Goal: Task Accomplishment & Management: Complete application form

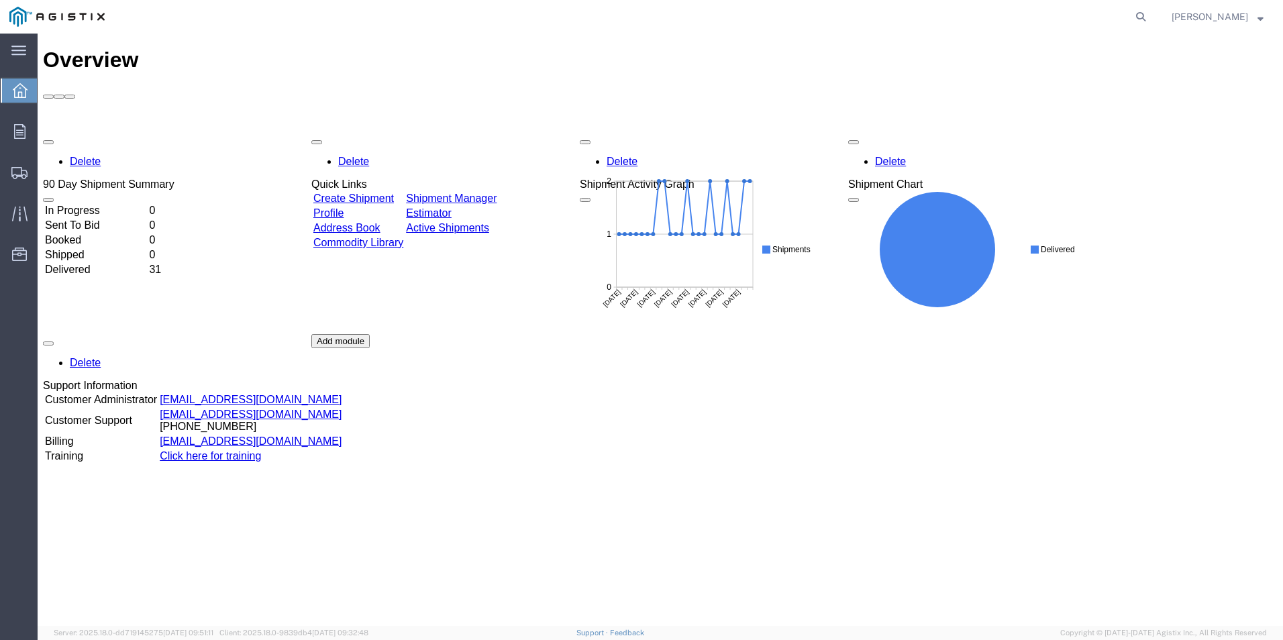
click at [394, 193] on link "Create Shipment" at bounding box center [353, 198] width 81 height 11
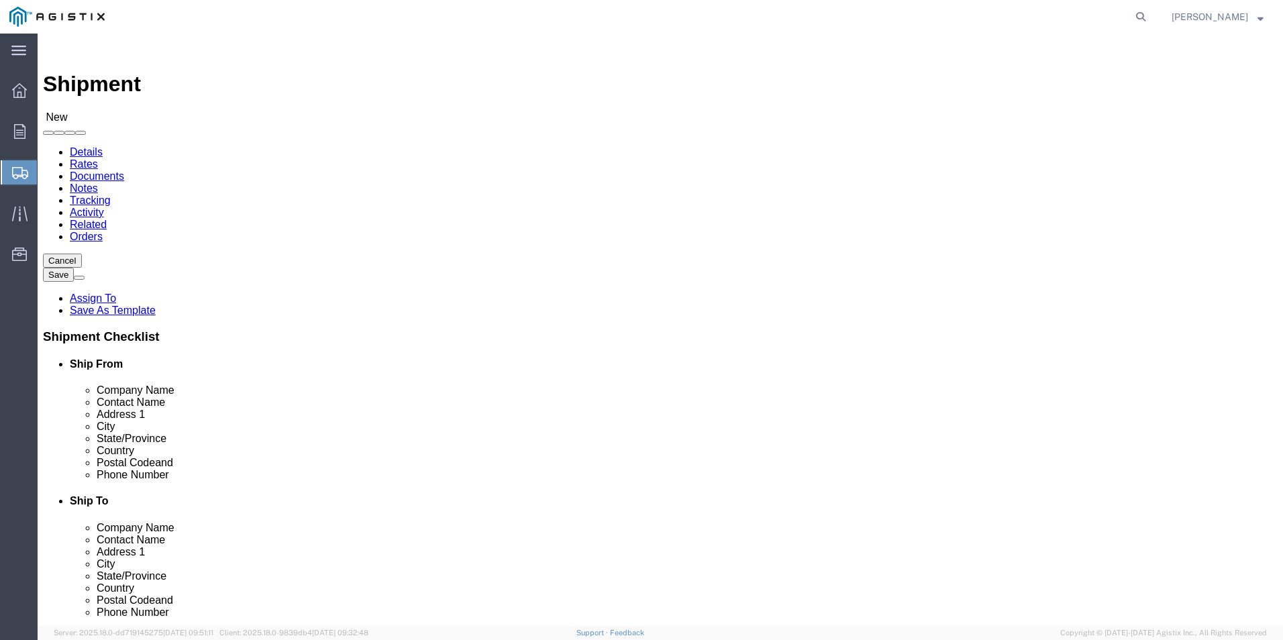
select select
click select "Select Do It American Mfg Co LLC PG&E"
select select "9596"
click select "Select Do It American Mfg Co LLC PG&E"
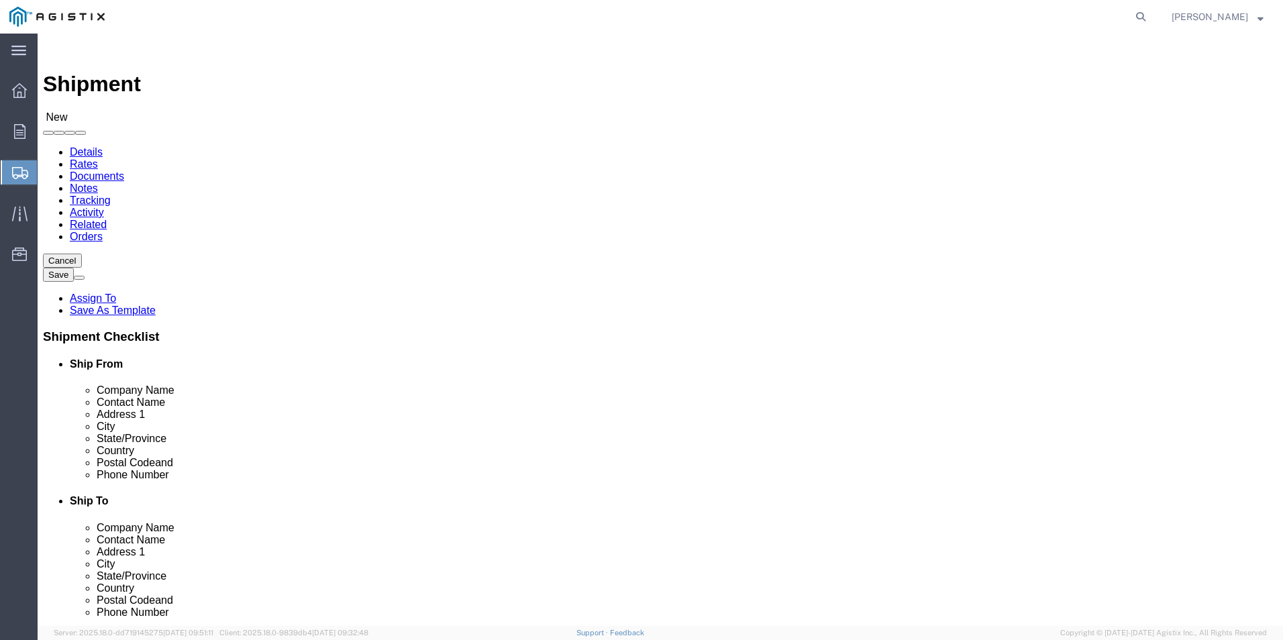
select select "PURCHORD"
select select
select select "MYPROFILE"
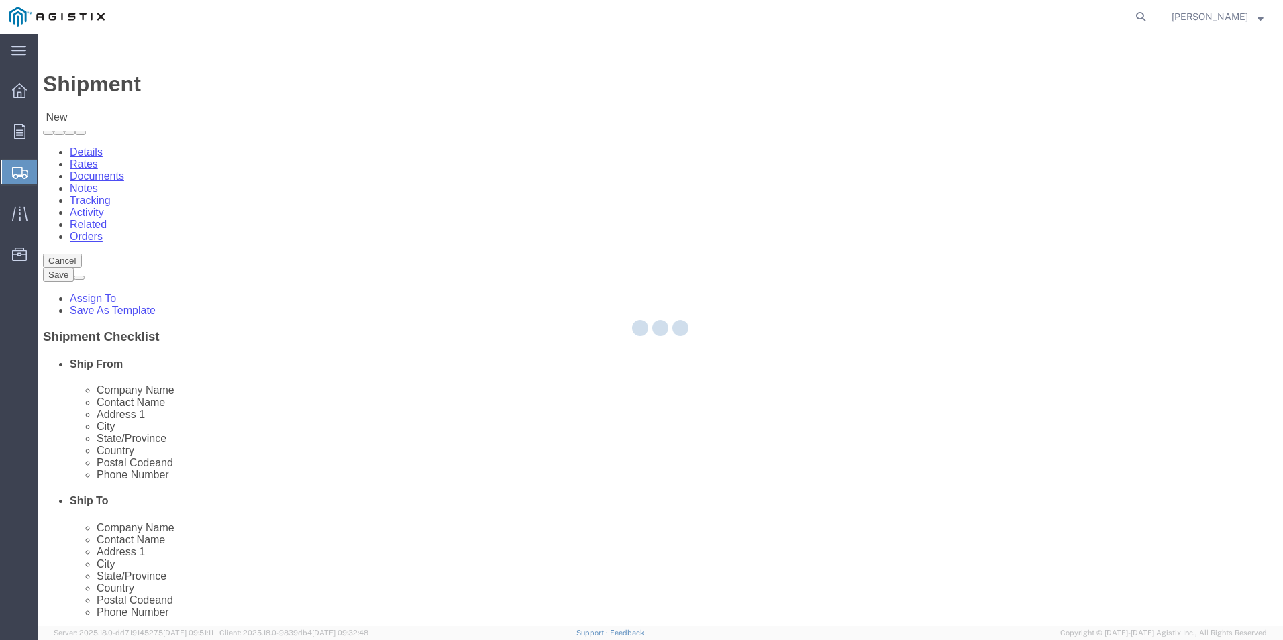
type input "Do It American Mfg Co LLC"
type input "[PERSON_NAME]"
type input "[STREET_ADDRESS]"
type input "Corona"
type input "92878"
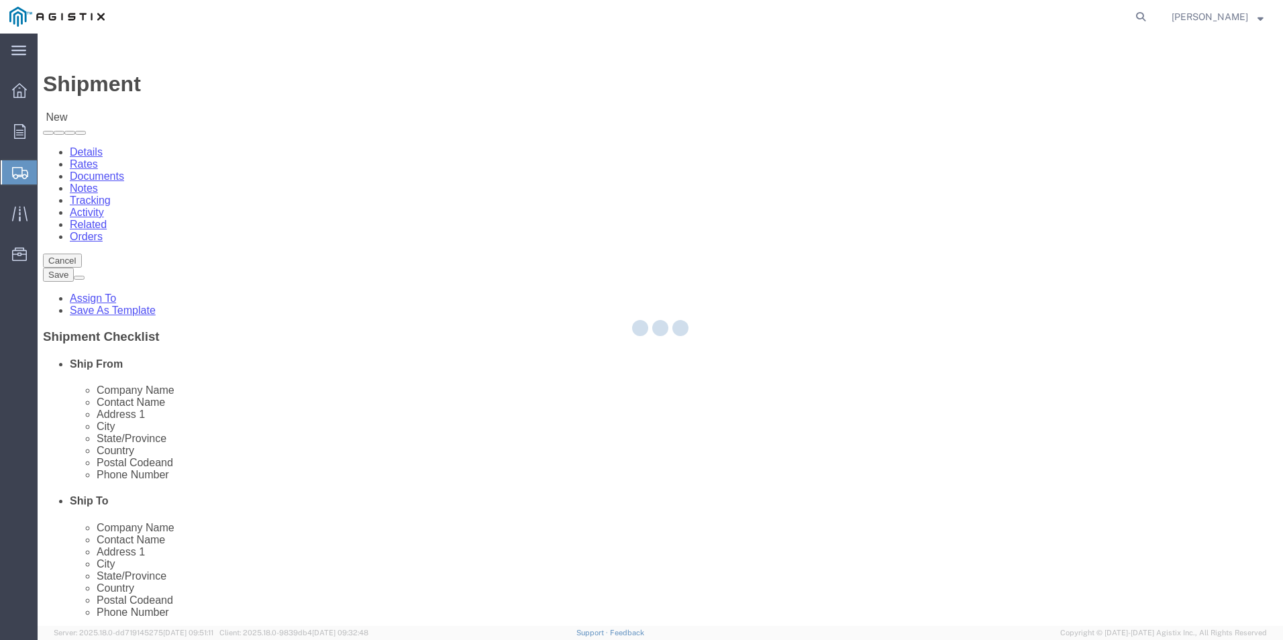
type input "9512549204"
type input "[EMAIL_ADDRESS][DOMAIN_NAME]"
checkbox input "true"
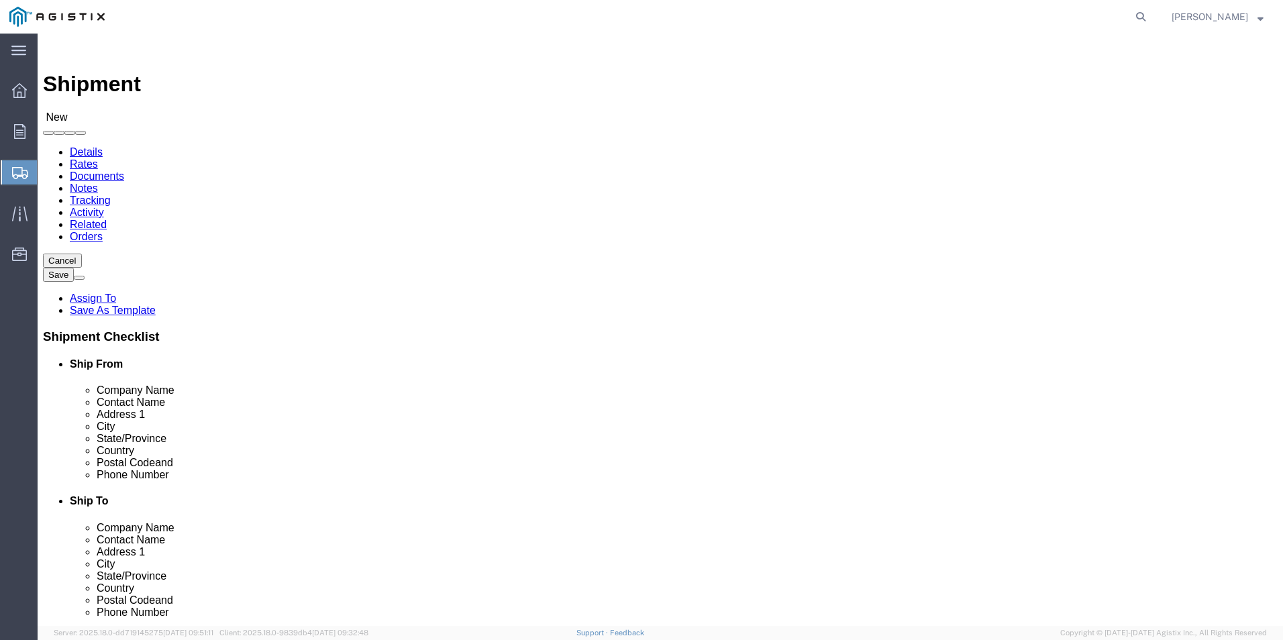
select select "CA"
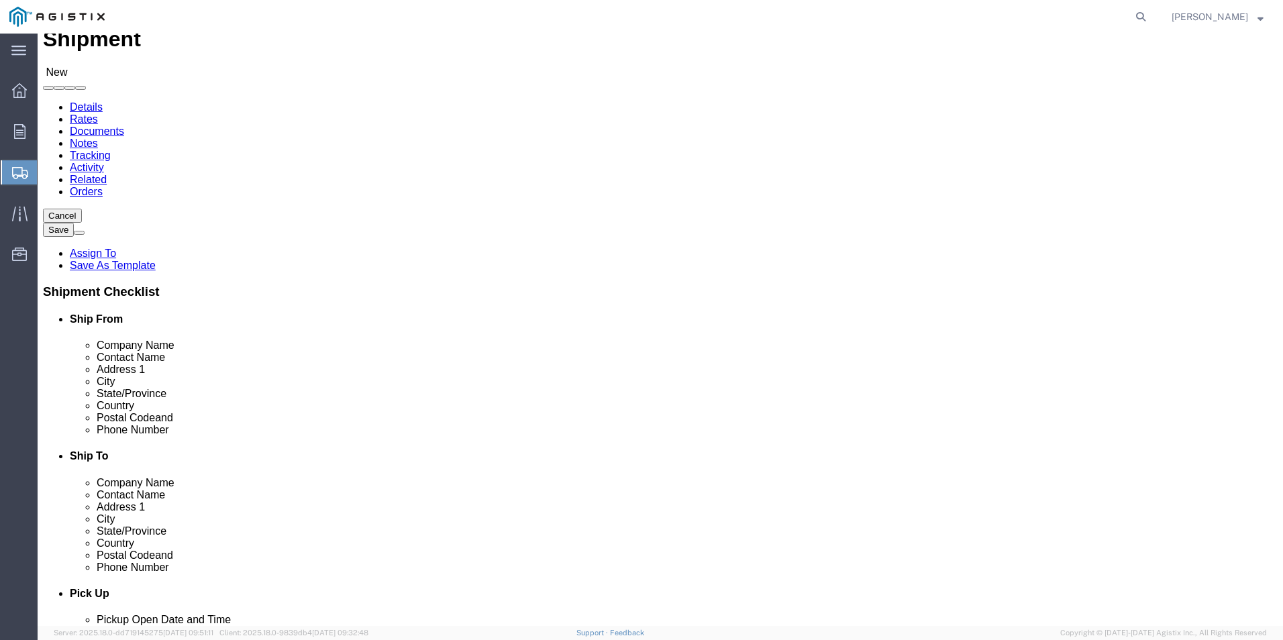
scroll to position [67, 0]
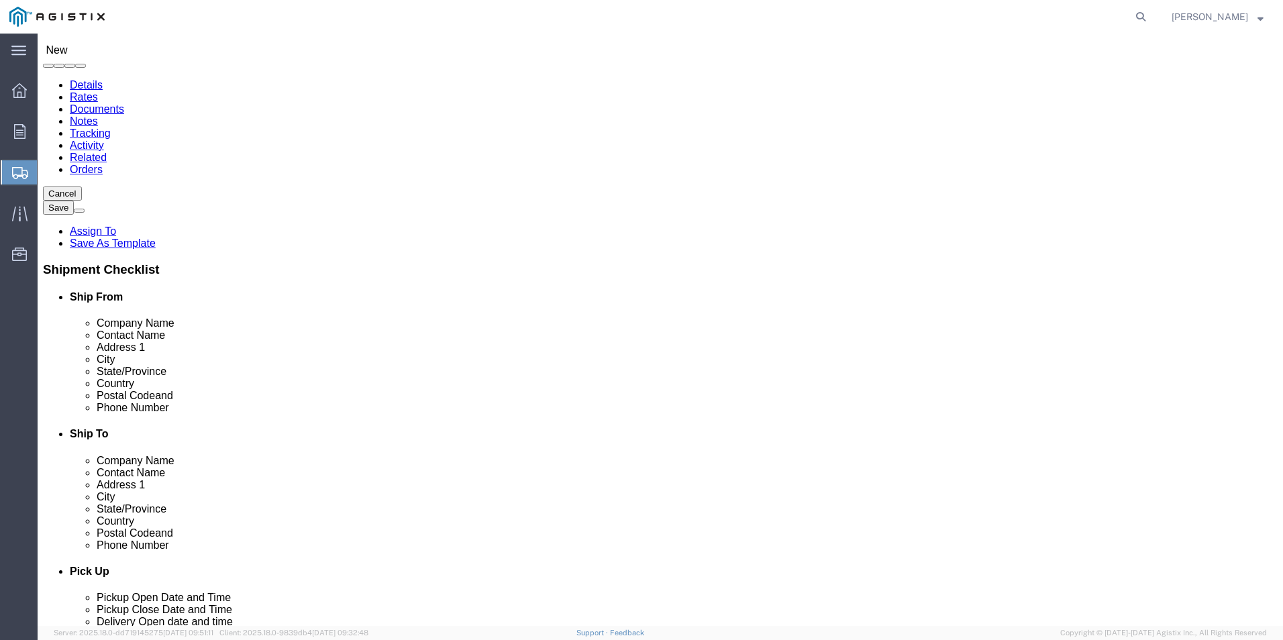
click input "[STREET_ADDRESS]"
click select "Select All Others [GEOGRAPHIC_DATA] [GEOGRAPHIC_DATA] [GEOGRAPHIC_DATA] [GEOGRA…"
select select "19996"
click select "Select All Others [GEOGRAPHIC_DATA] [GEOGRAPHIC_DATA] [GEOGRAPHIC_DATA] [GEOGRA…"
type input "wh"
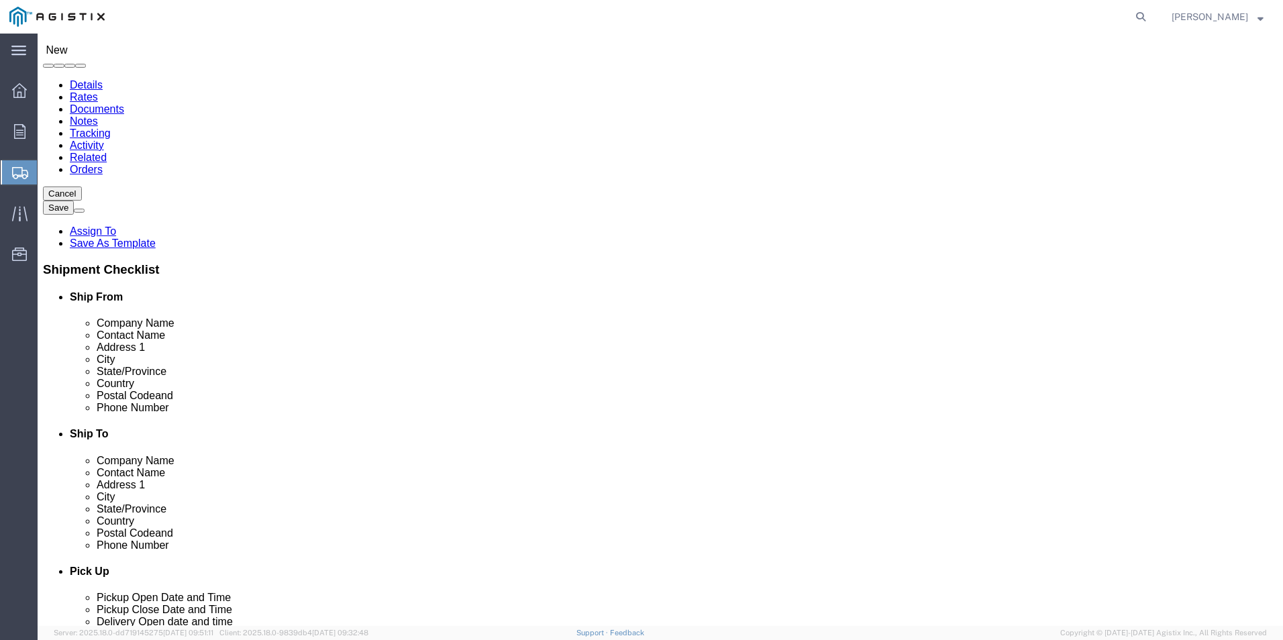
select select "19996"
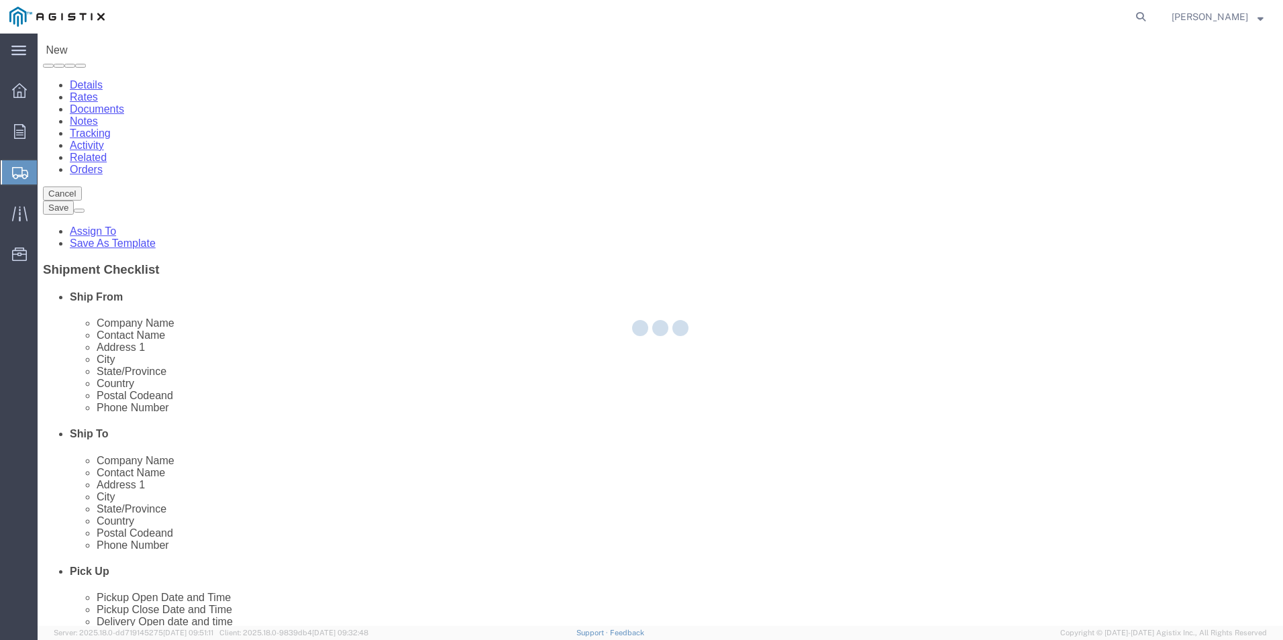
type input "PG&E"
type input "[STREET_ADDRESS]"
type input "Wheatland"
type input "95692"
select select "CA"
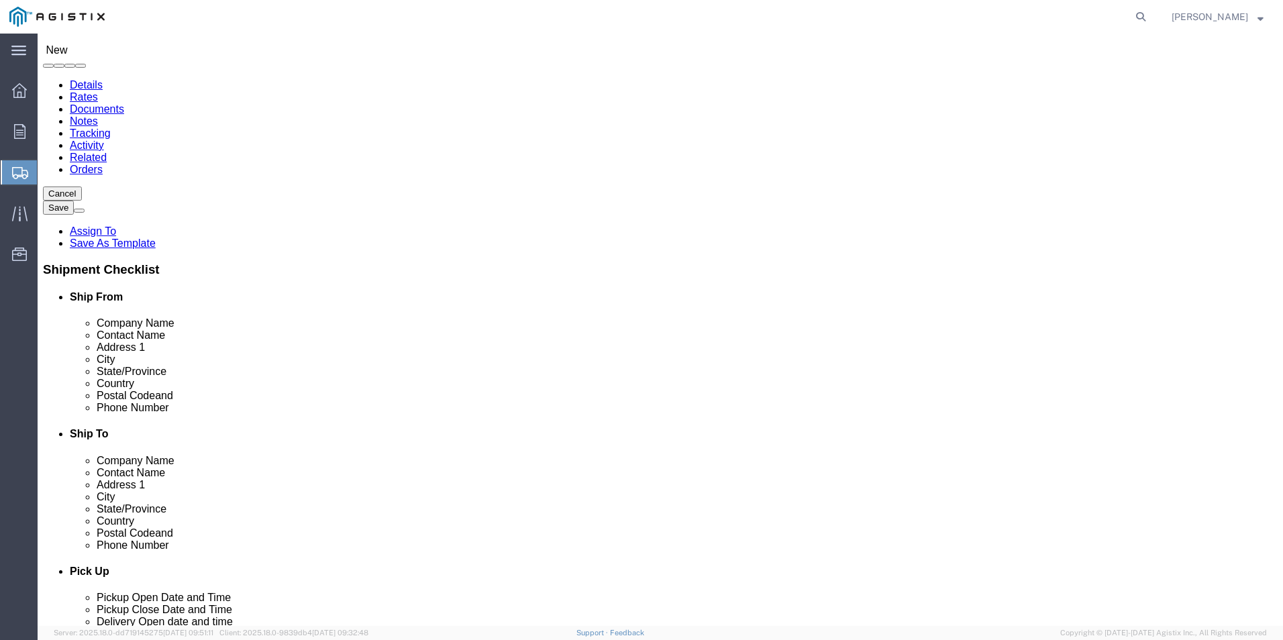
click input "text"
type input "[PERSON_NAME]"
click input "text"
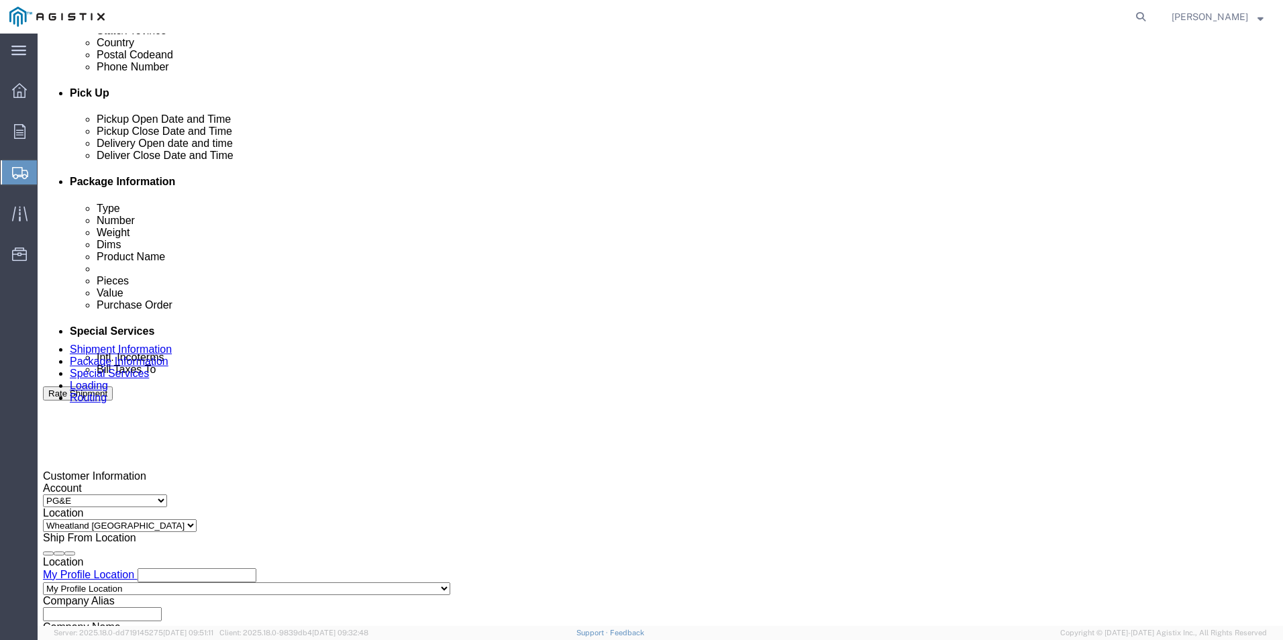
scroll to position [604, 0]
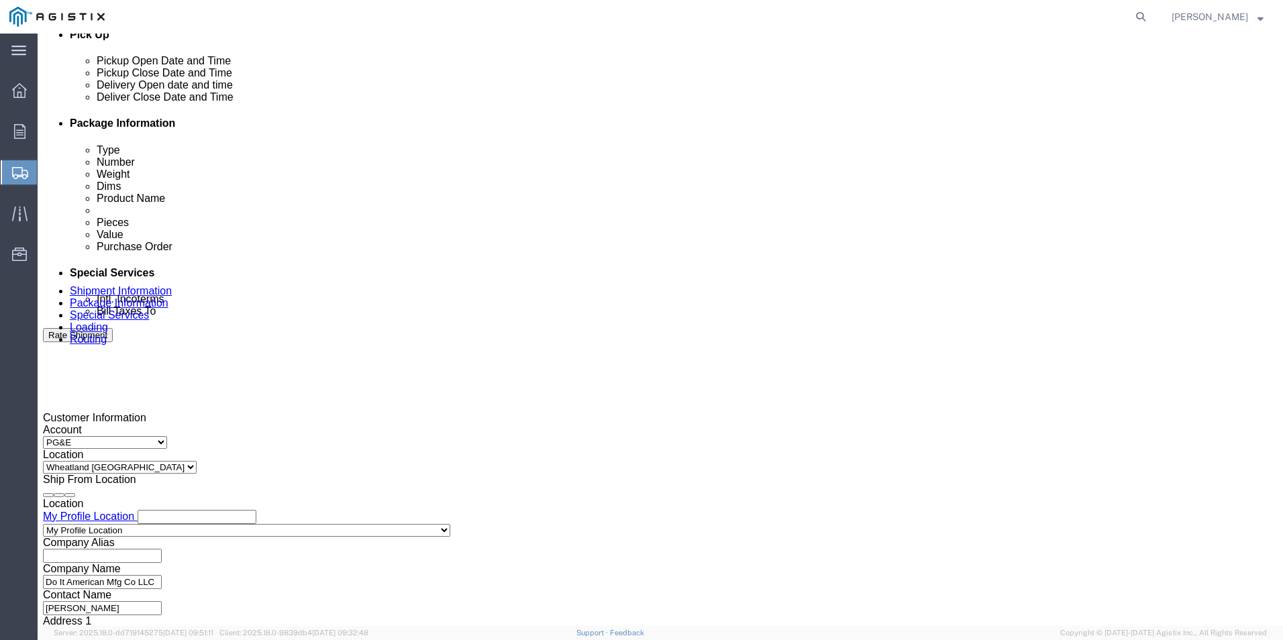
type input "[PHONE_NUMBER]"
click div "[DATE] 1:00 PM"
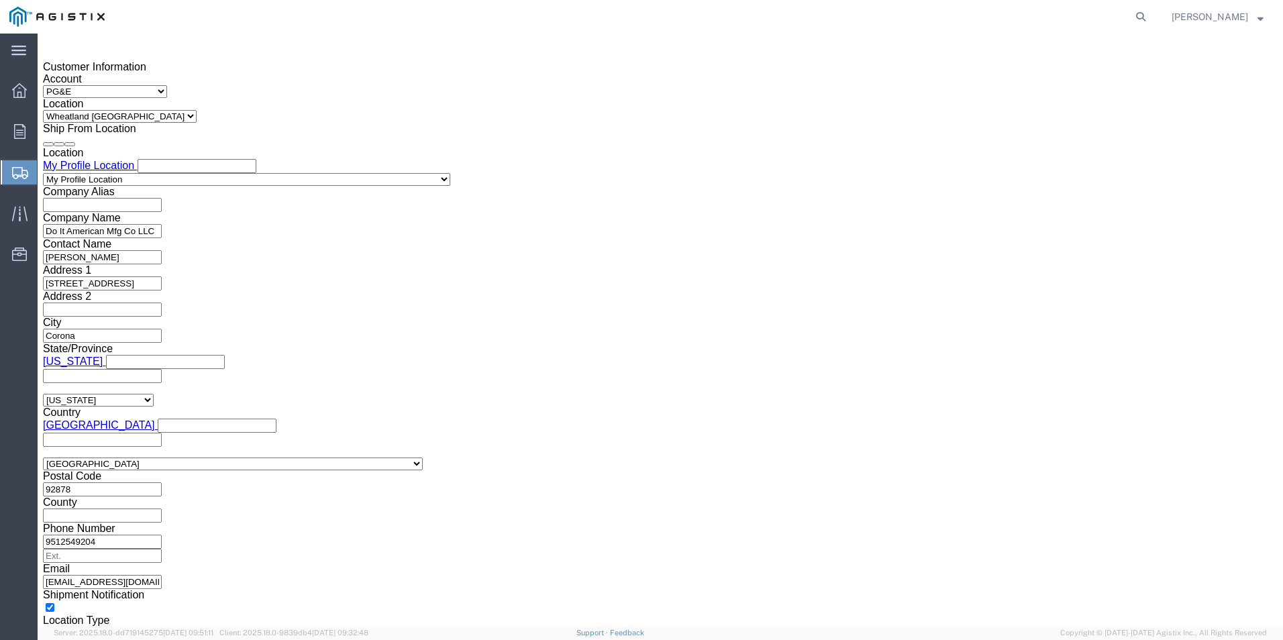
type input "4:30 PM"
click button "Apply"
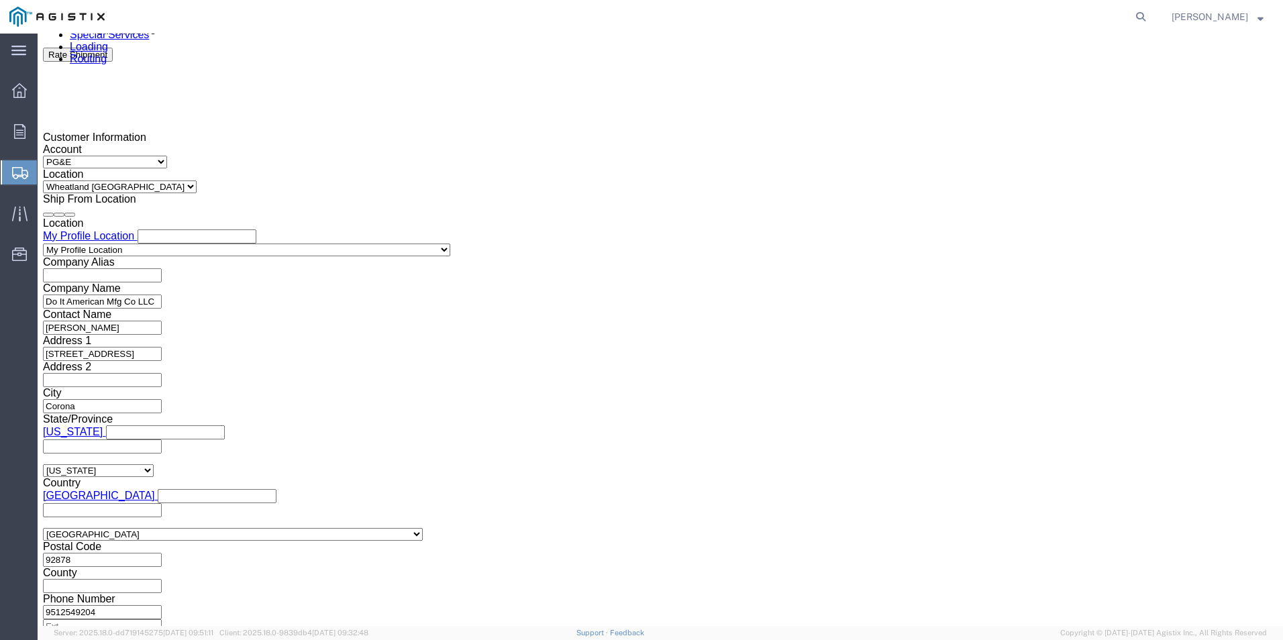
scroll to position [821, 0]
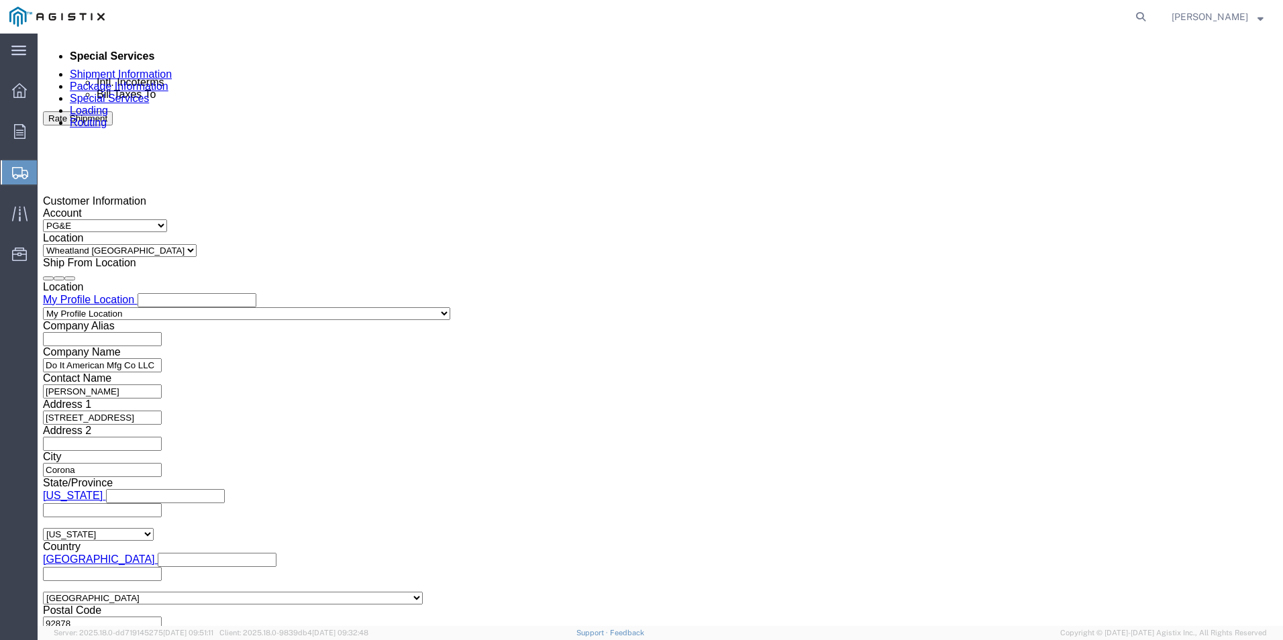
click div
drag, startPoint x: 556, startPoint y: 519, endPoint x: 570, endPoint y: 520, distance: 13.5
click input "5:30 PM"
type input "8:00 AM"
click button "Apply"
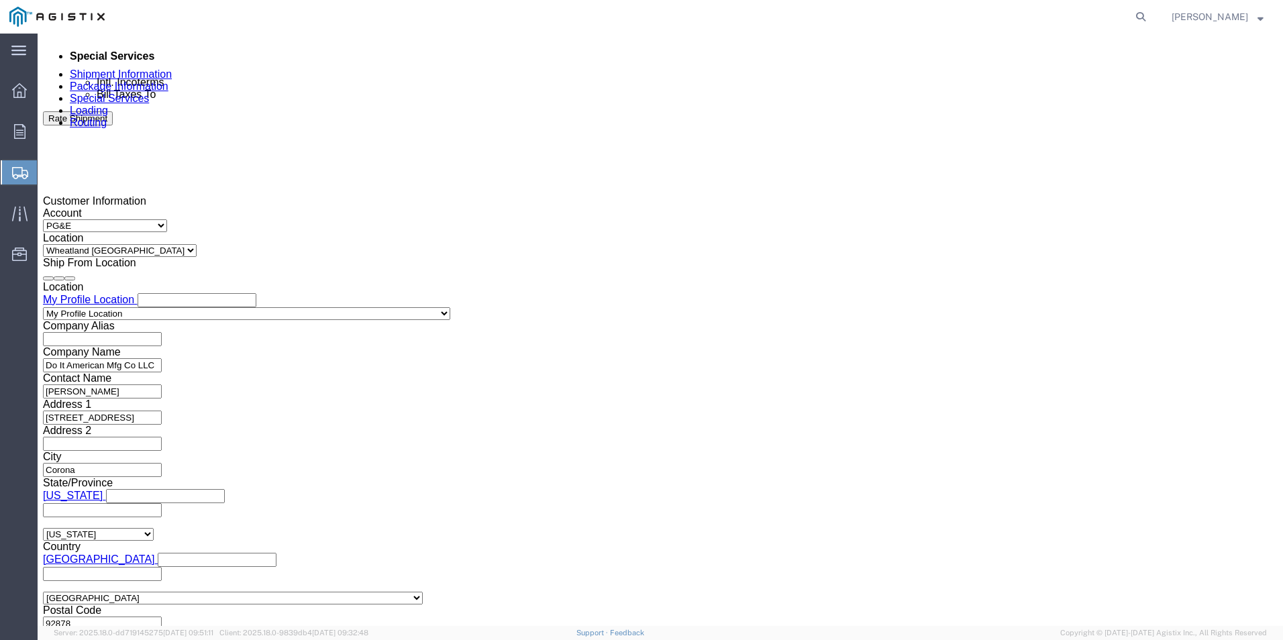
click div
type input "1:30 PM"
click button "Apply"
click input "text"
type input "C"
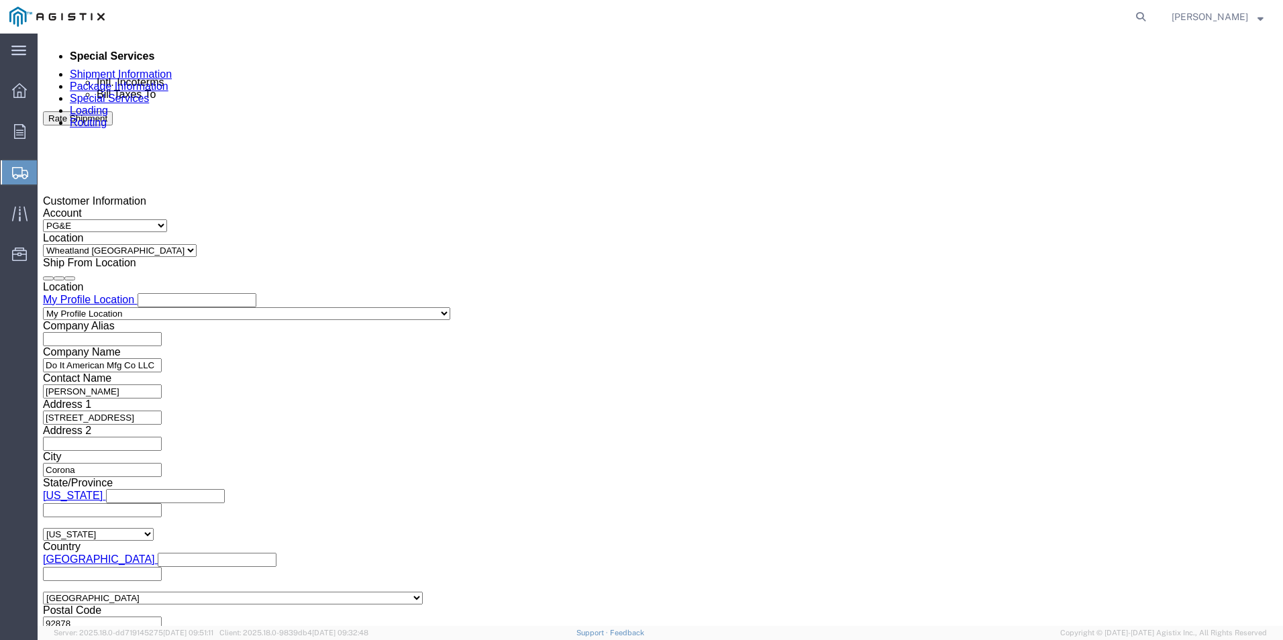
scroll to position [955, 0]
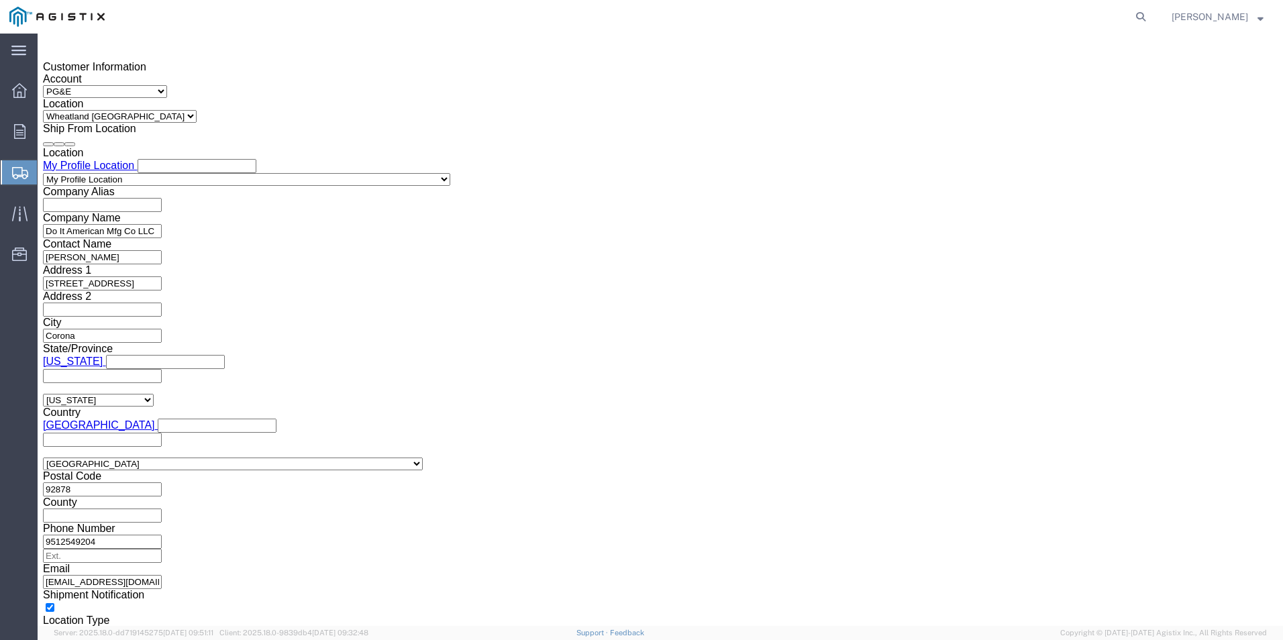
type input "3501415283"
click button "Continue"
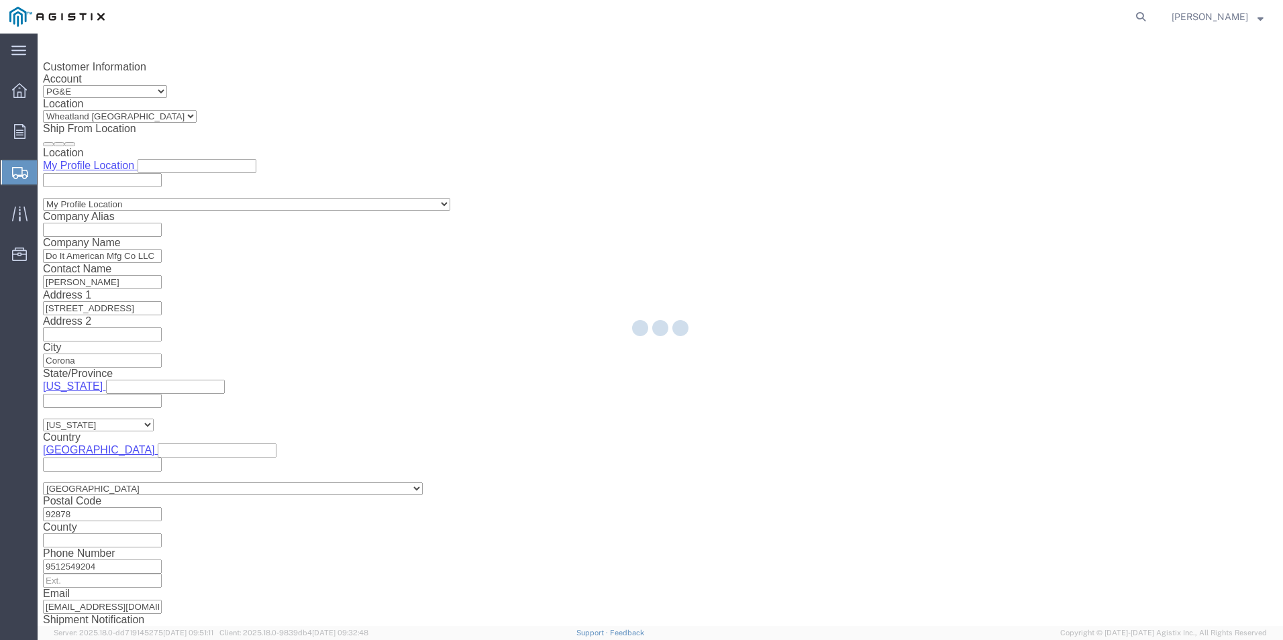
select select "22525"
select select "19996"
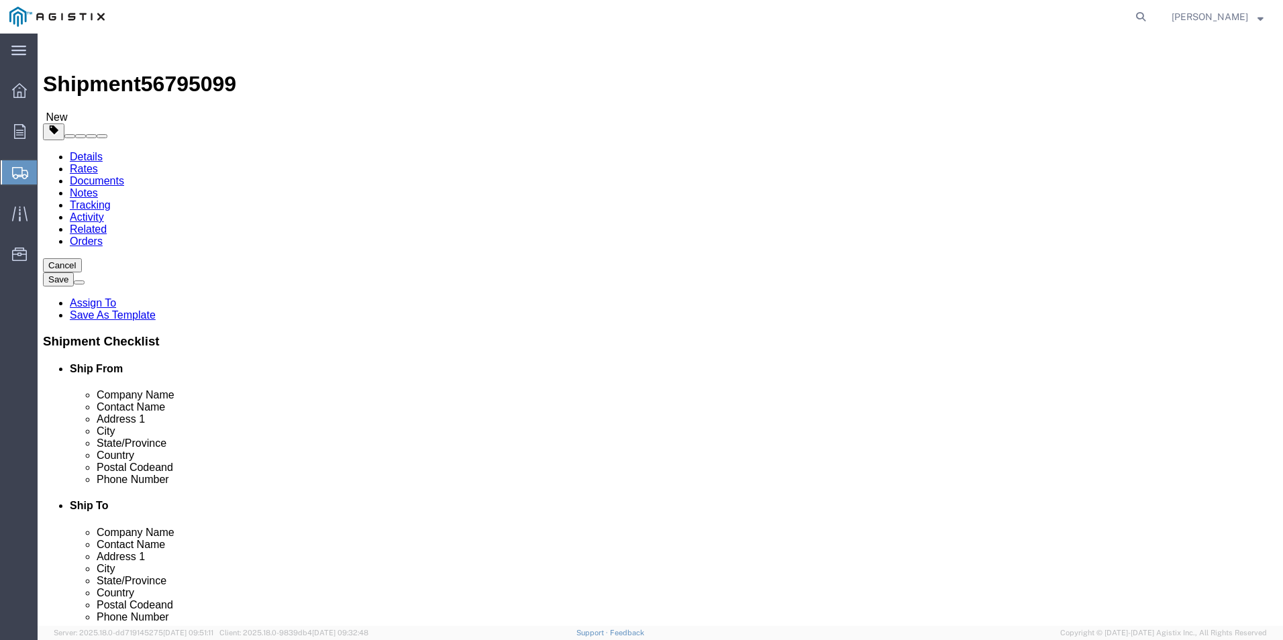
click select "Select Bulk Bundle(s) Cardboard Box(es) Carton(s) Crate(s) Drum(s) (Fiberboard)…"
select select "PSNS"
click select "Select Bulk Bundle(s) Cardboard Box(es) Carton(s) Crate(s) Drum(s) (Fiberboard)…"
click div "Package Type Select Bulk Bundle(s) Cardboard Box(es) Carton(s) Crate(s) Drum(s)…"
click input "1"
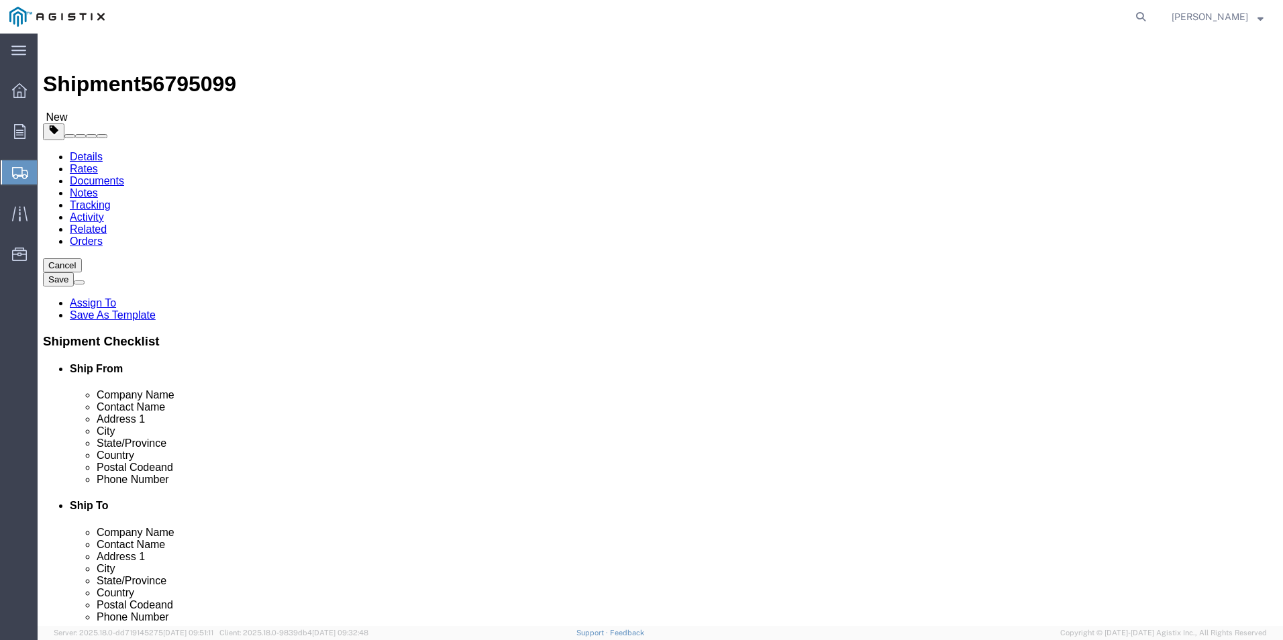
click div "Package Type Select Bulk Bundle(s) Cardboard Box(es) Carton(s) Crate(s) Drum(s)…"
click input "text"
type input "24"
type input "48"
type input "21"
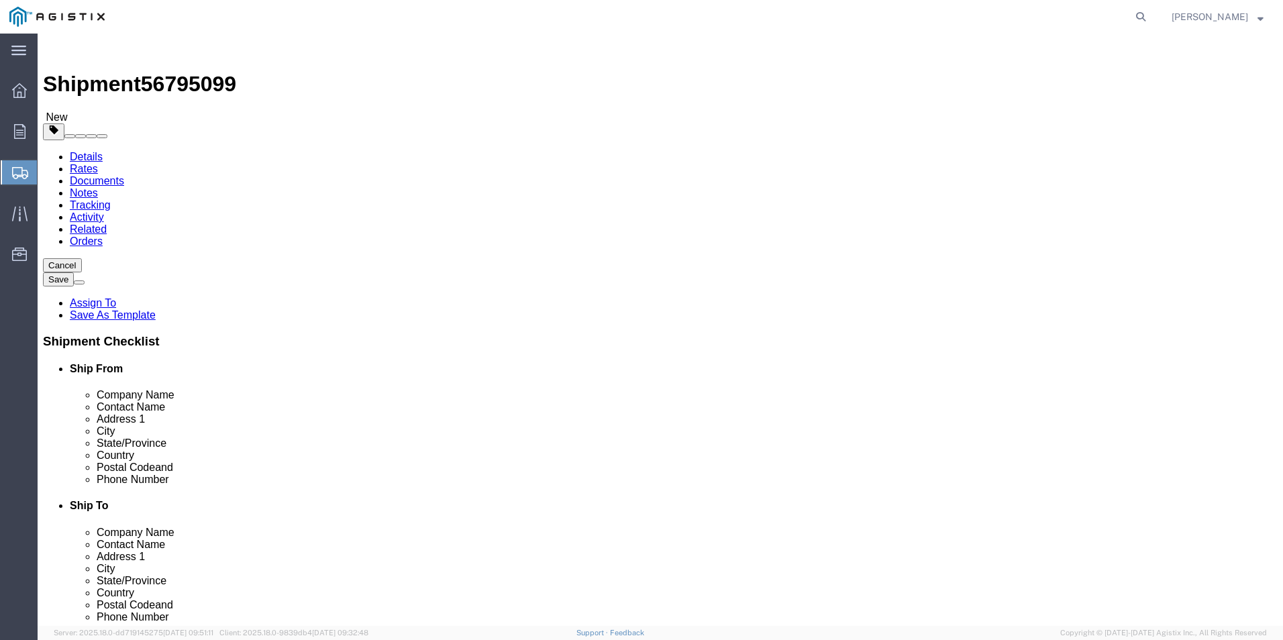
drag, startPoint x: 209, startPoint y: 338, endPoint x: 130, endPoint y: 324, distance: 79.8
click div "Package Type Select Bulk Bundle(s) Cardboard Box(es) Carton(s) Crate(s) Drum(s)…"
type input "230"
click span
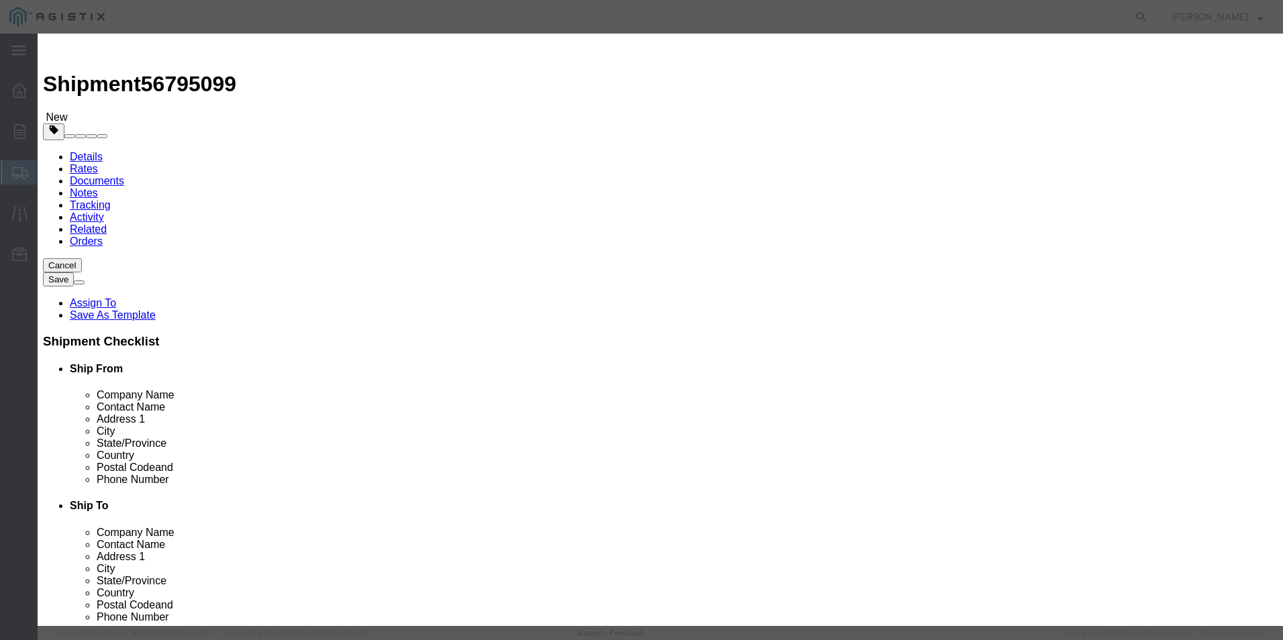
click input "text"
type input "Cylinder-gas-022"
drag, startPoint x: 424, startPoint y: 156, endPoint x: 325, endPoint y: 155, distance: 98.7
click div "Total Value Total value of all the pieces 8950 Select ADP AED AFN ALL AMD AOA A…"
type input "3450"
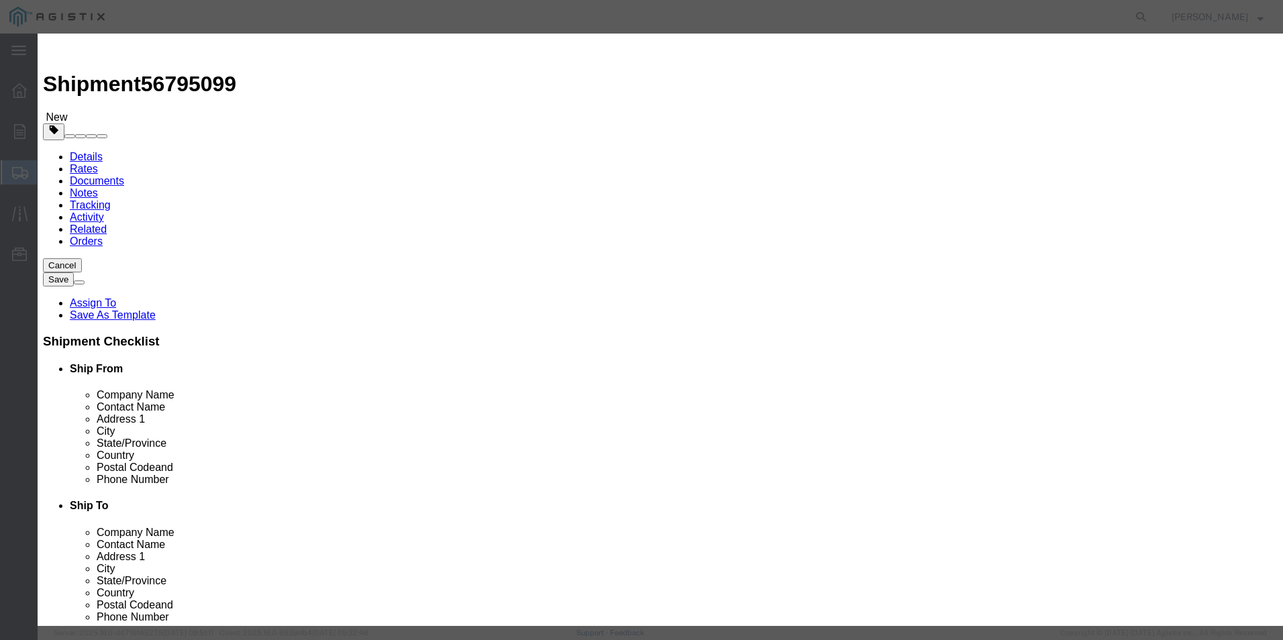
click select "Select 50 55 60 65 70 85 92.5 100 125 175 250 300 400"
select select "70"
click select "Select 50 55 60 65 70 85 92.5 100 125 175 250 300 400"
click button "Save & Close"
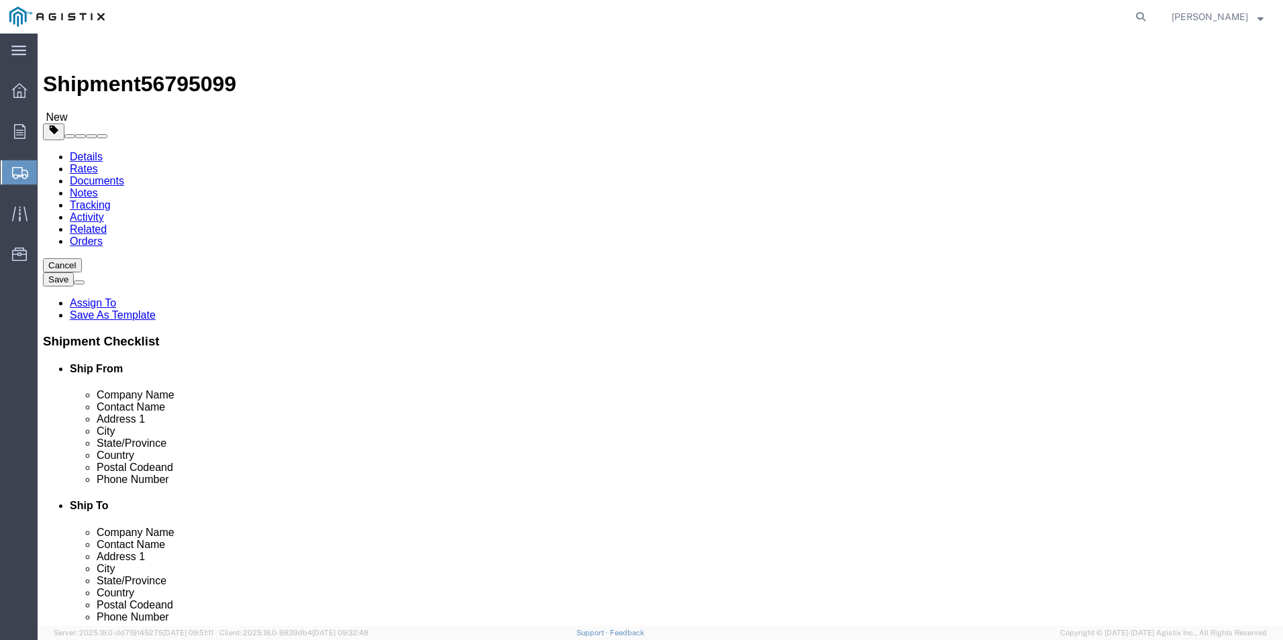
click button "Save"
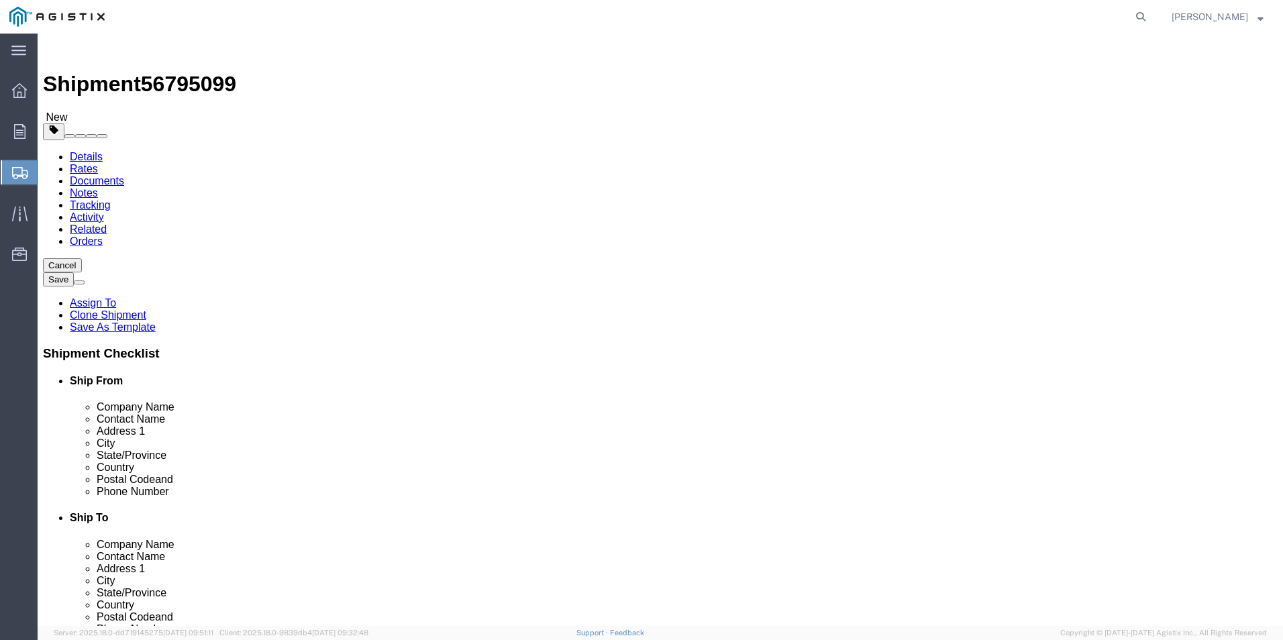
click at [16, 172] on icon at bounding box center [20, 173] width 16 height 12
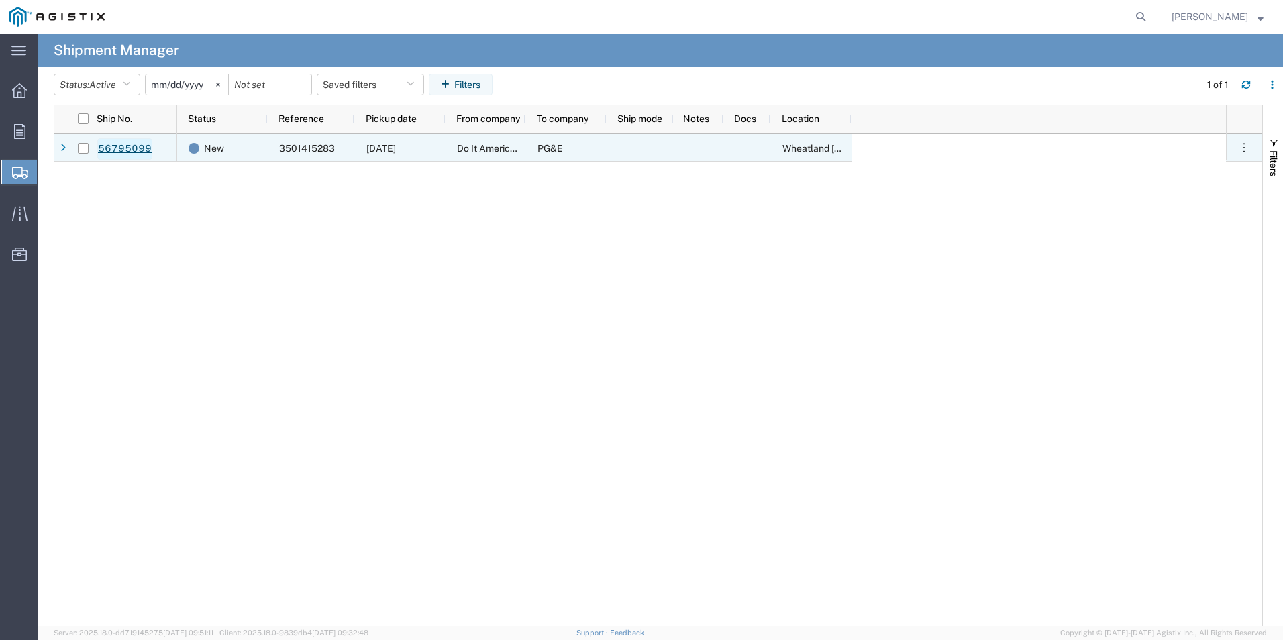
click at [135, 154] on link "56795099" at bounding box center [124, 148] width 55 height 21
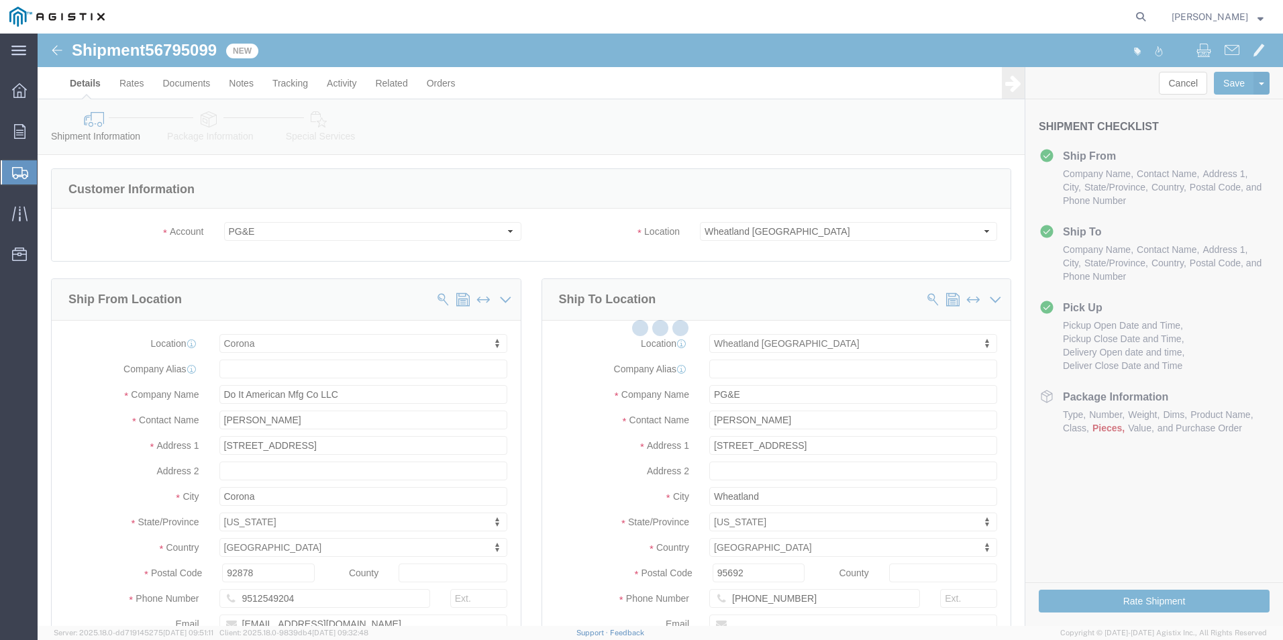
select select "19996"
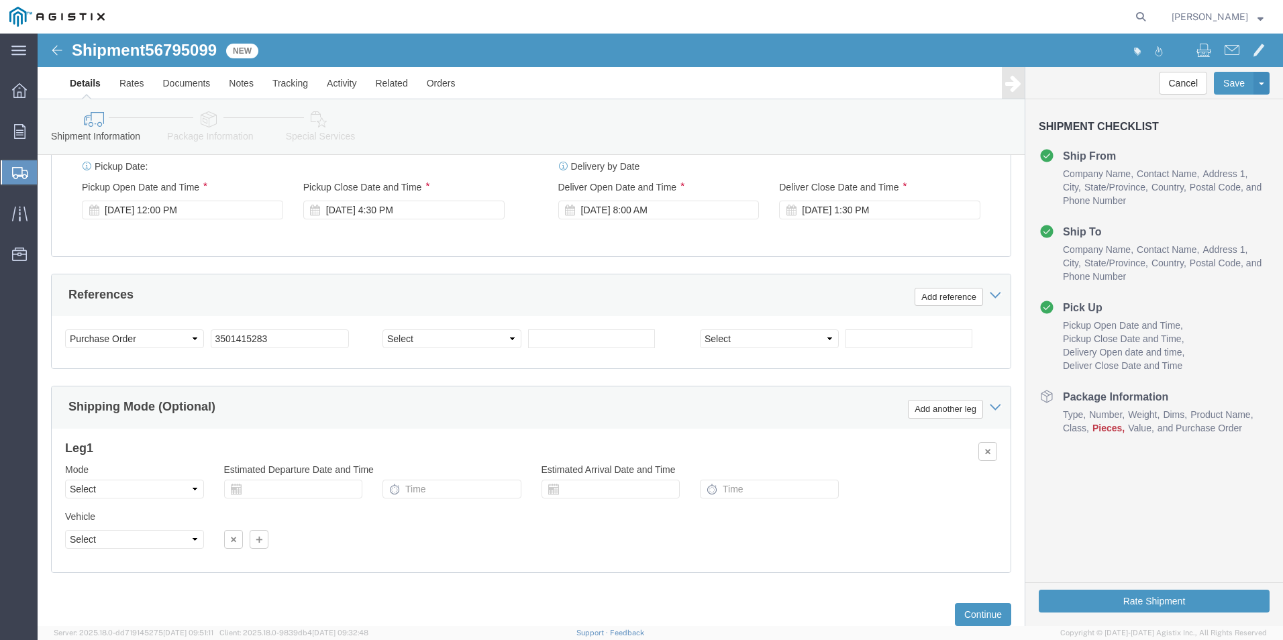
scroll to position [873, 0]
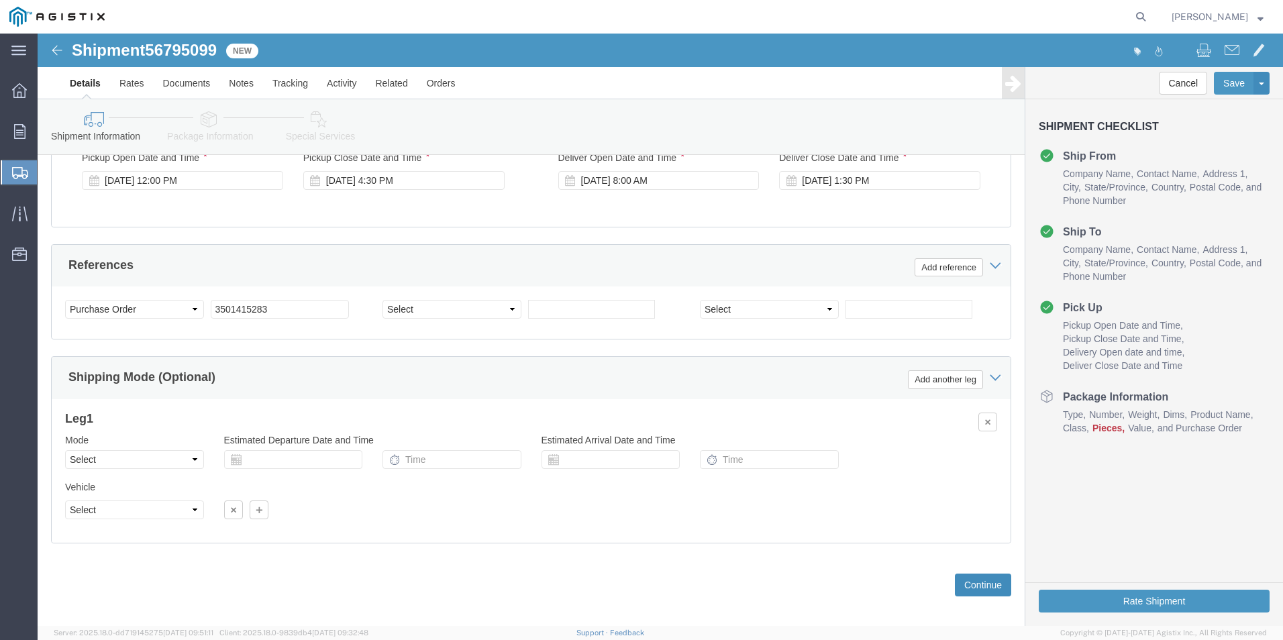
click button "Continue"
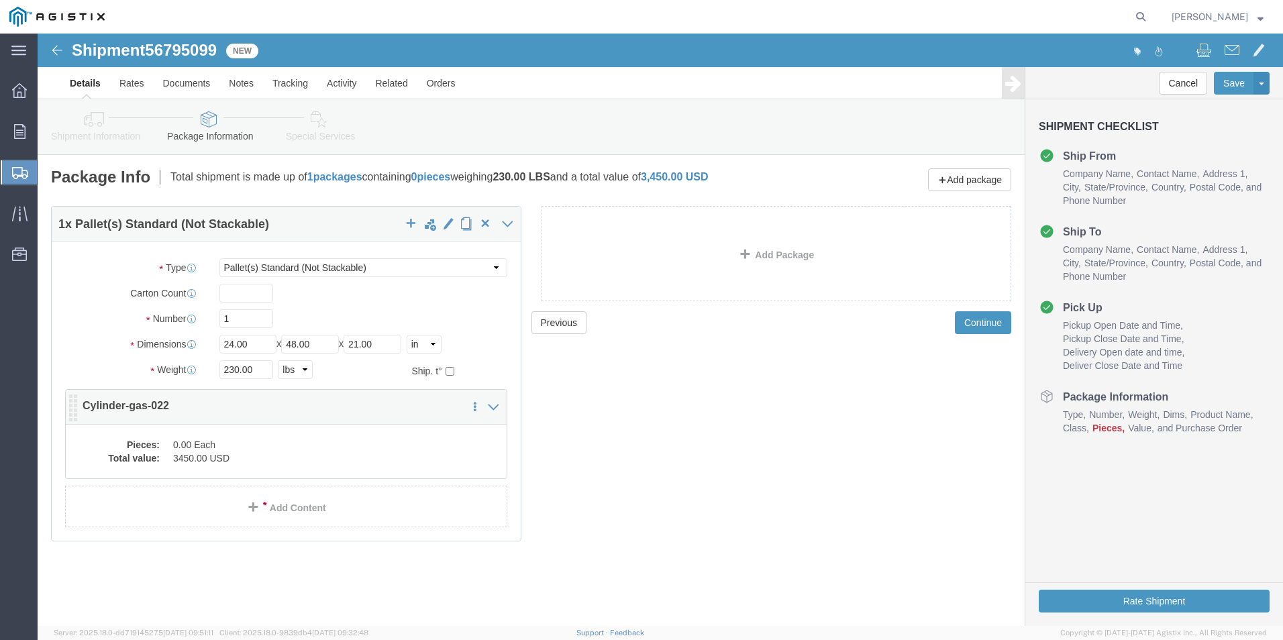
click dd "3450.00 USD"
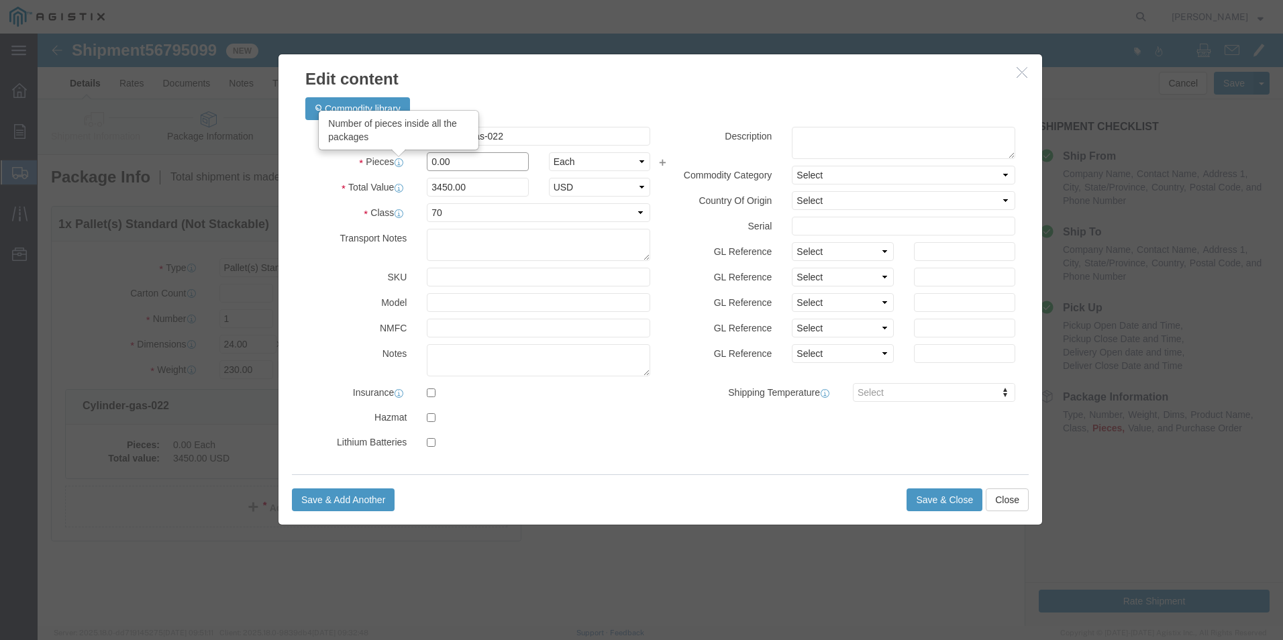
drag, startPoint x: 420, startPoint y: 132, endPoint x: 364, endPoint y: 129, distance: 55.8
click div "Pieces Number of pieces inside all the packages 0.00 Select Bag Barrels 100Boar…"
type input "15"
type input "51750"
click button "Save & Close"
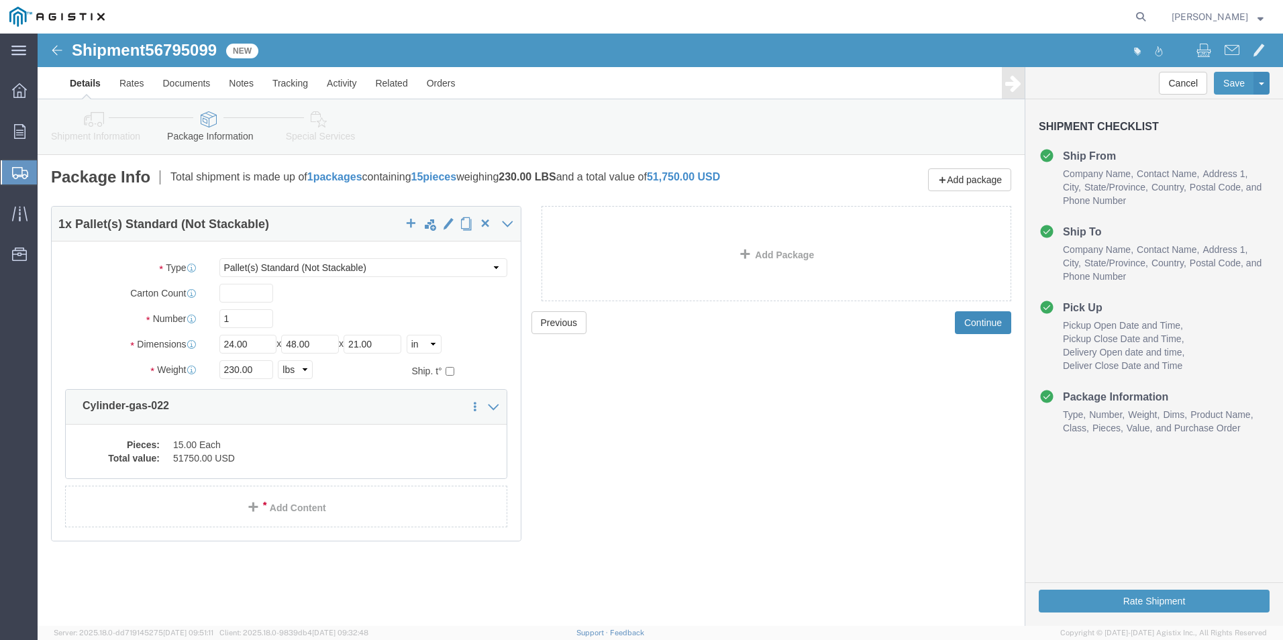
click button "Continue"
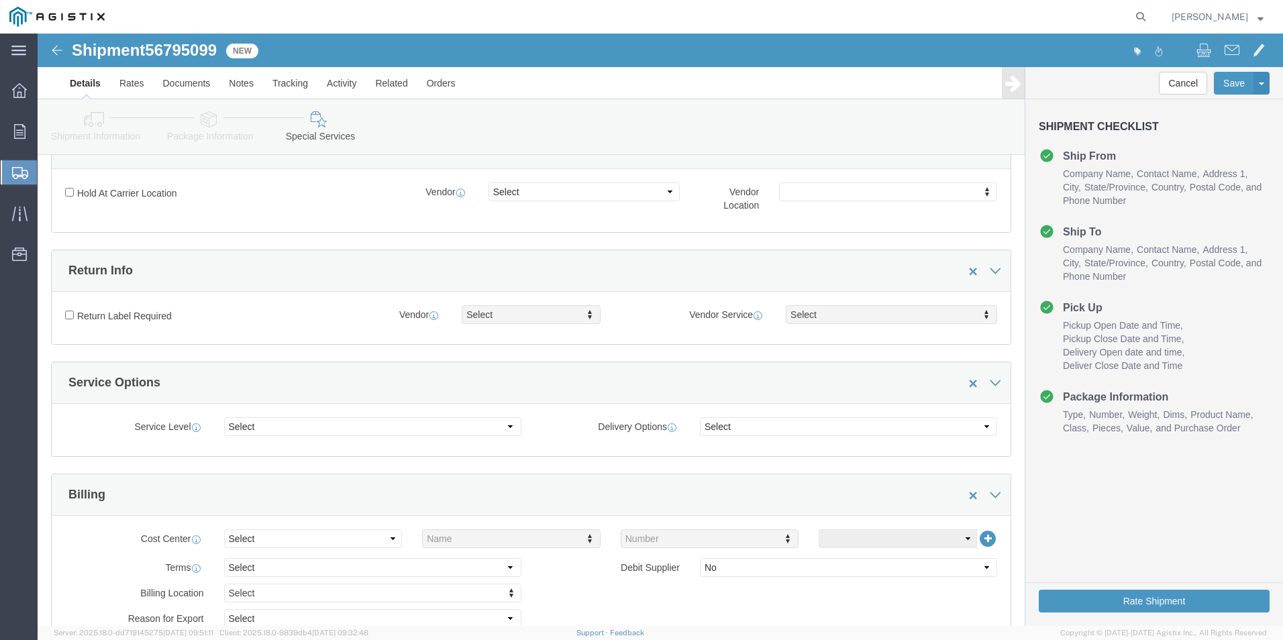
scroll to position [134, 0]
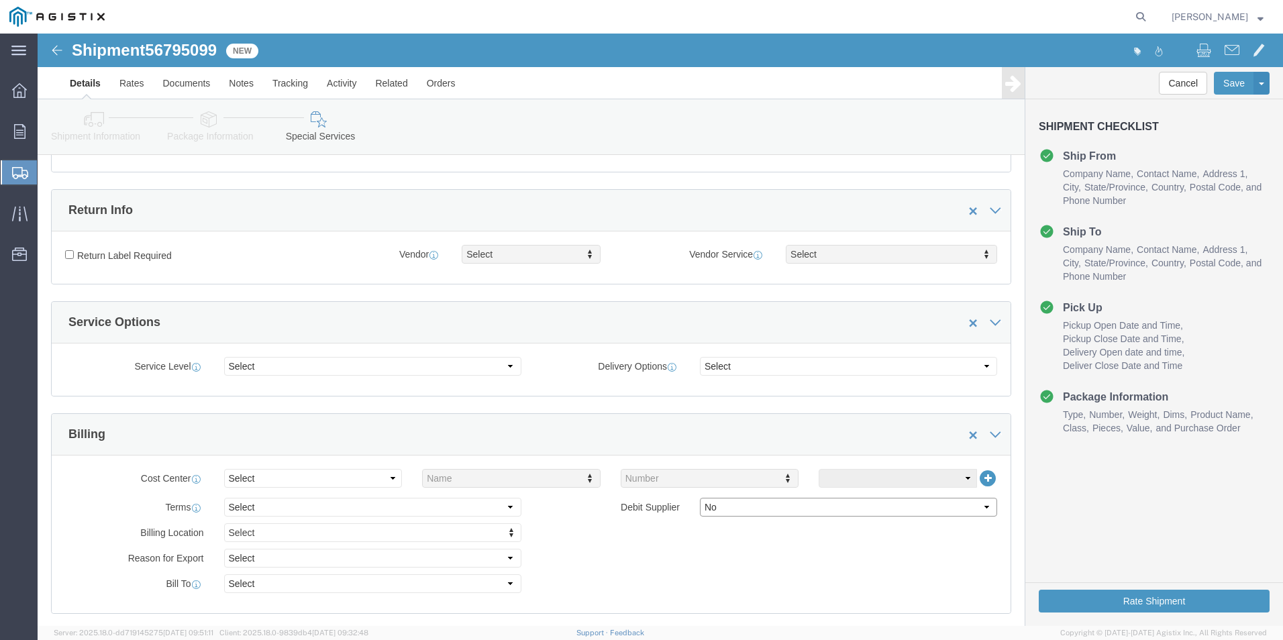
click select "Select Yes No"
select select "true"
click select "Select Yes No"
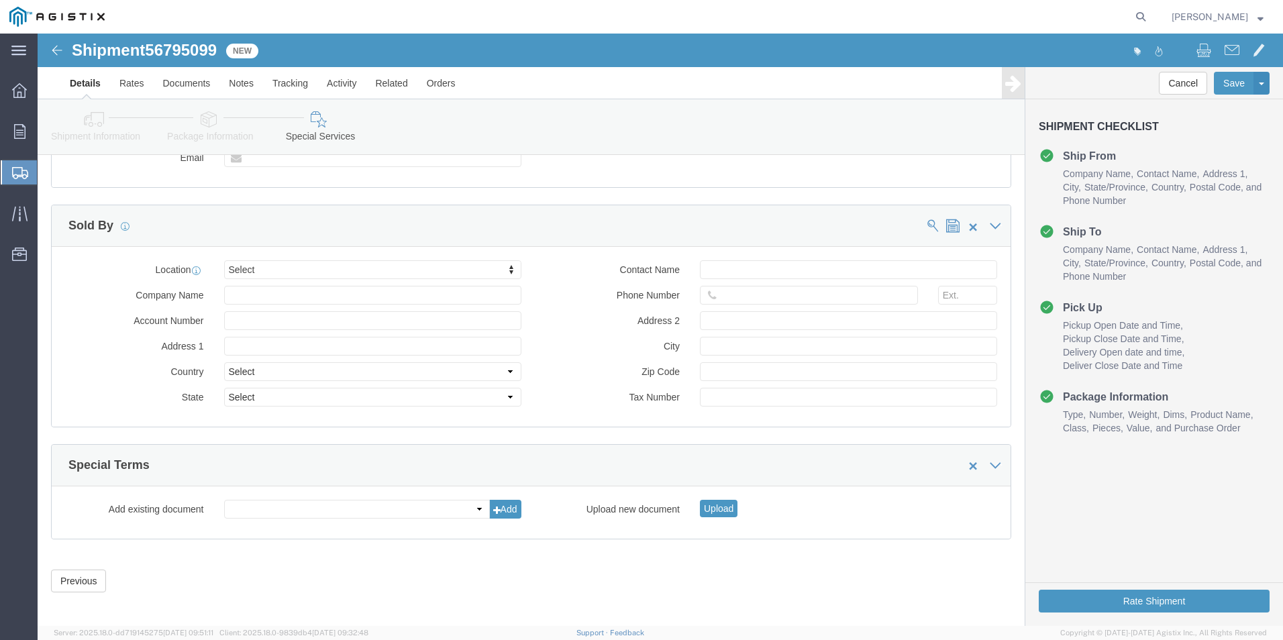
scroll to position [1028, 0]
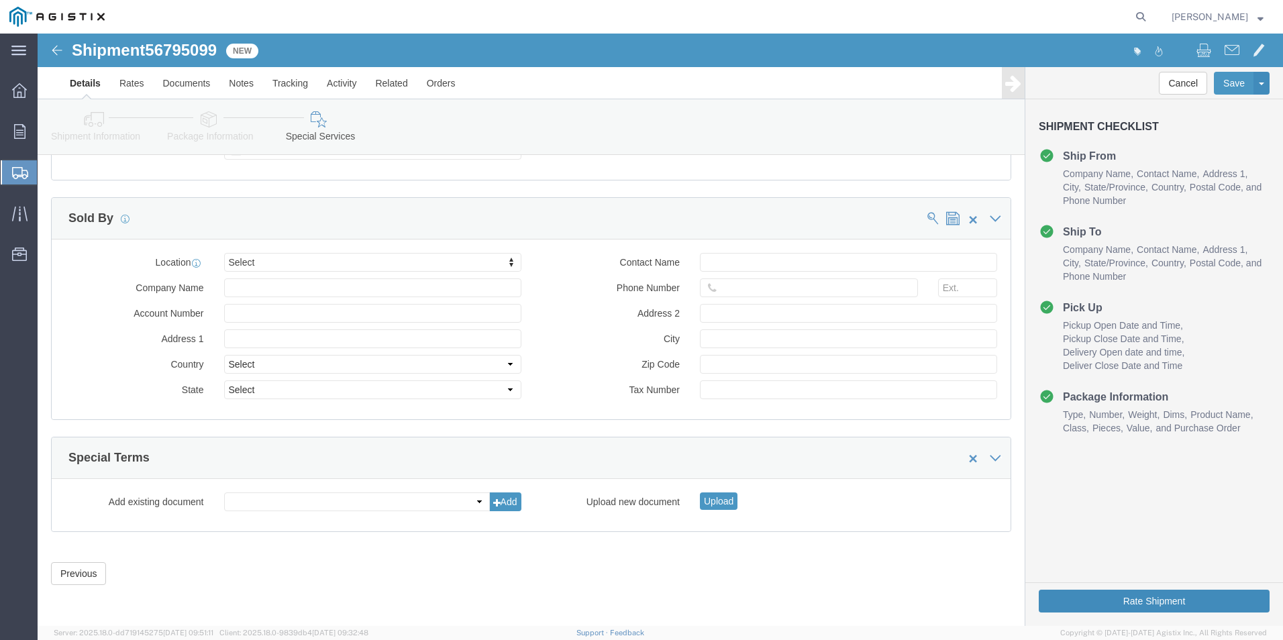
click button "Rate Shipment"
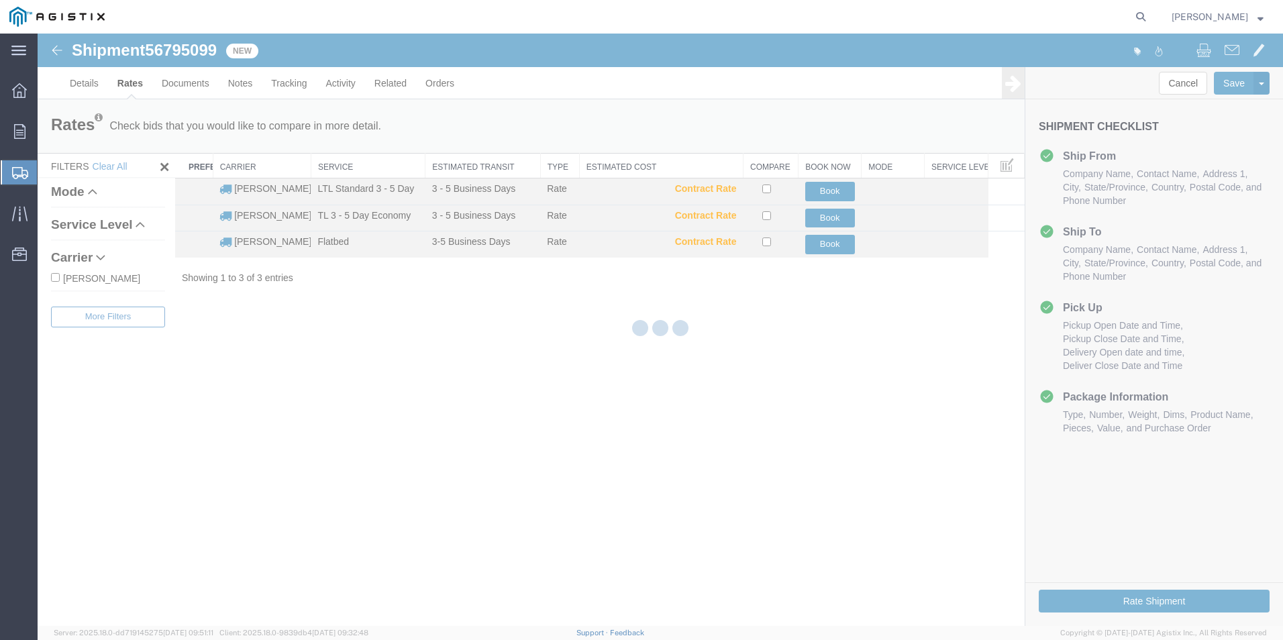
scroll to position [0, 0]
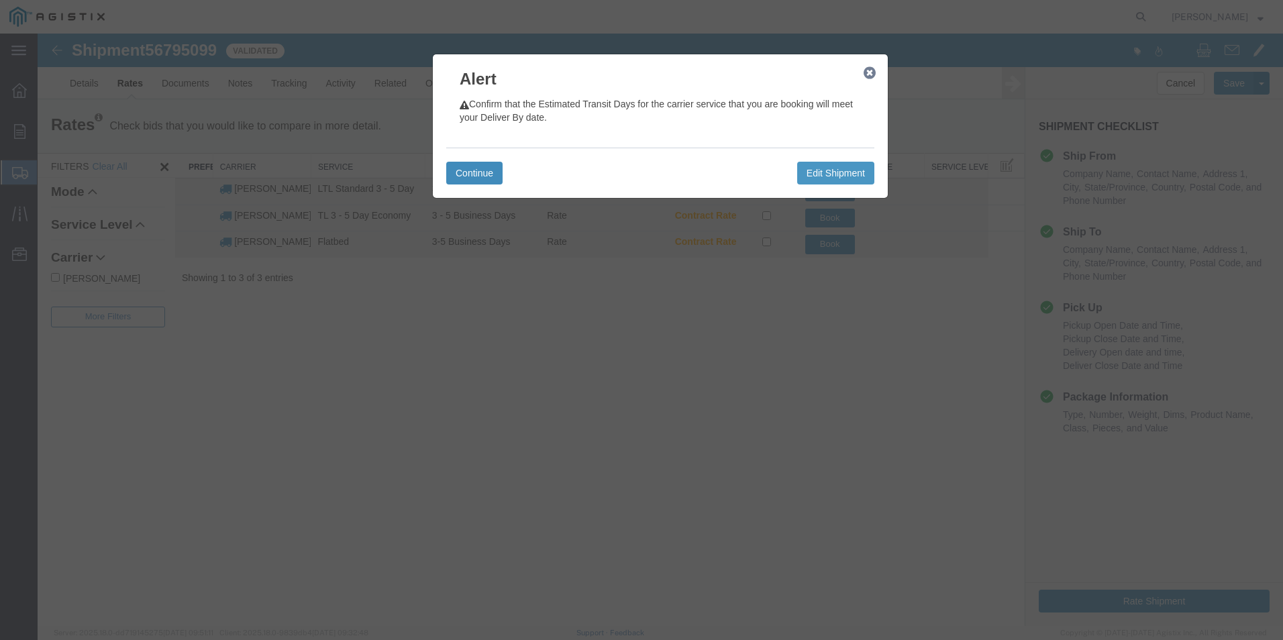
click at [495, 176] on button "Continue" at bounding box center [474, 173] width 56 height 23
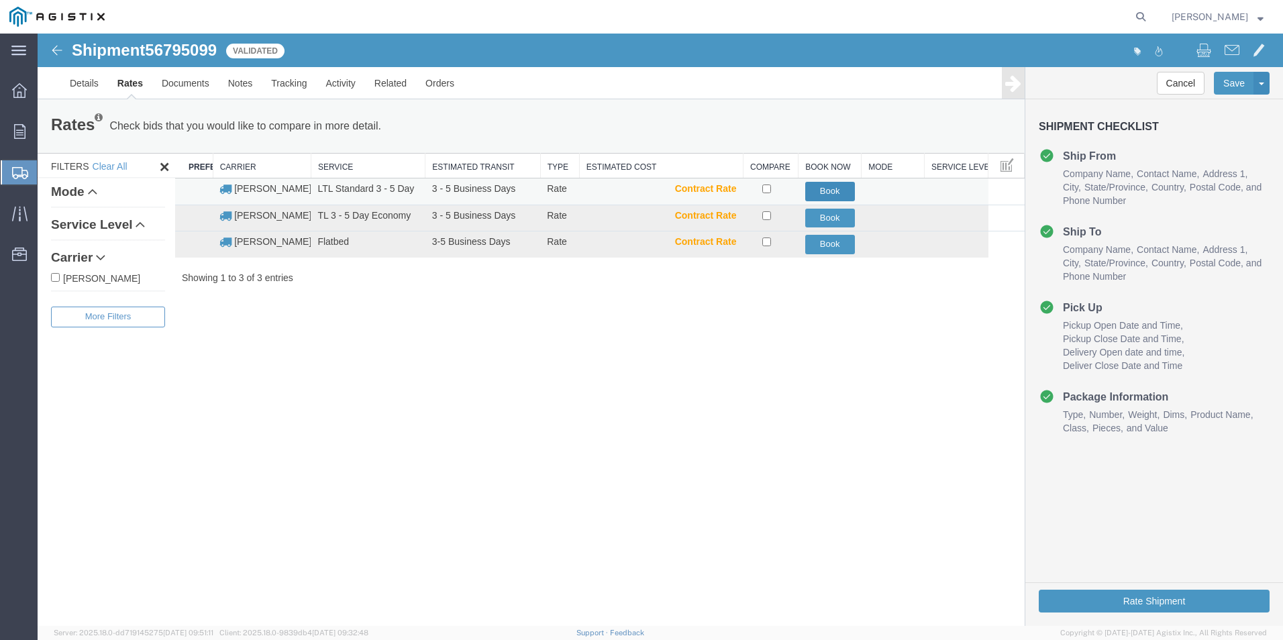
click at [828, 195] on button "Book" at bounding box center [830, 191] width 50 height 19
